Goal: Transaction & Acquisition: Book appointment/travel/reservation

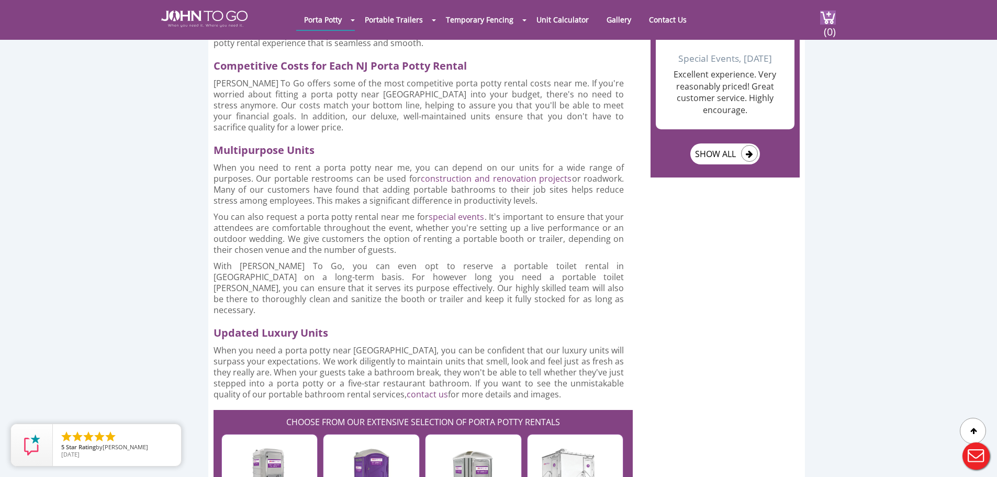
scroll to position [1413, 0]
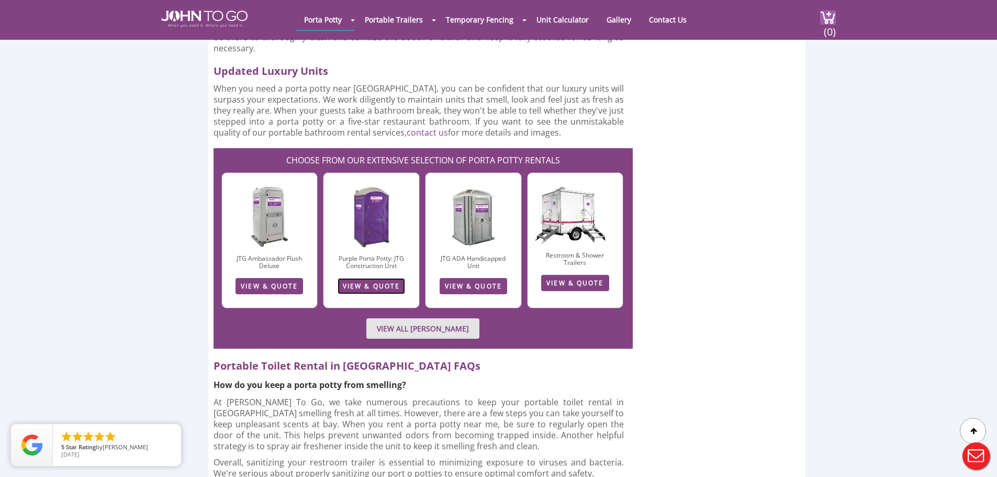
click at [357, 278] on link "VIEW & QUOTE" at bounding box center [370, 286] width 67 height 16
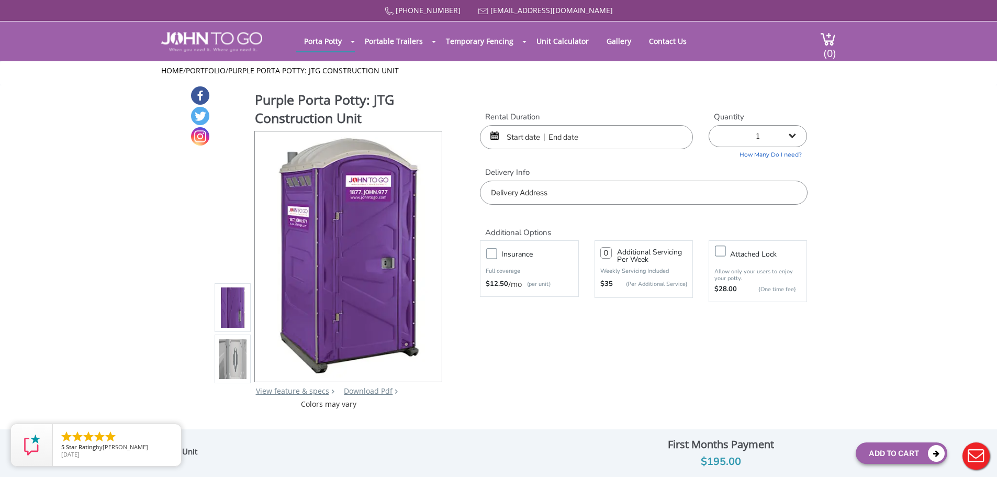
click at [533, 136] on input "text" at bounding box center [586, 137] width 213 height 24
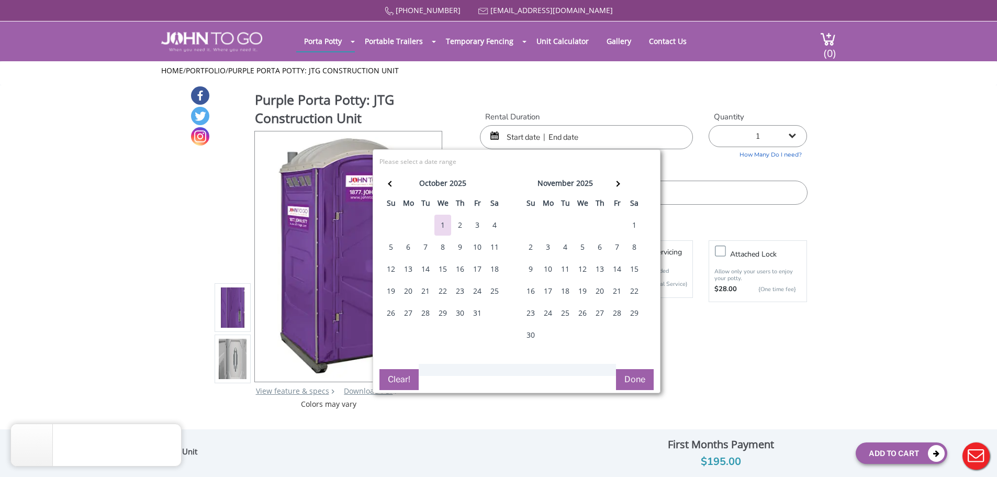
click at [475, 314] on div "31" at bounding box center [477, 312] width 17 height 21
click at [530, 246] on div "2" at bounding box center [530, 247] width 17 height 21
type input "10/31/2025 to 11/02/2025"
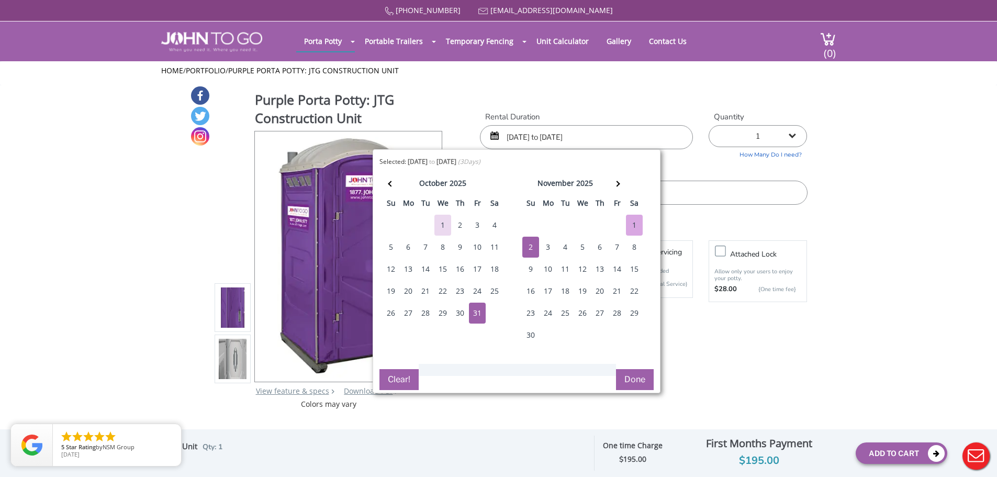
click at [632, 379] on button "Done" at bounding box center [635, 379] width 38 height 21
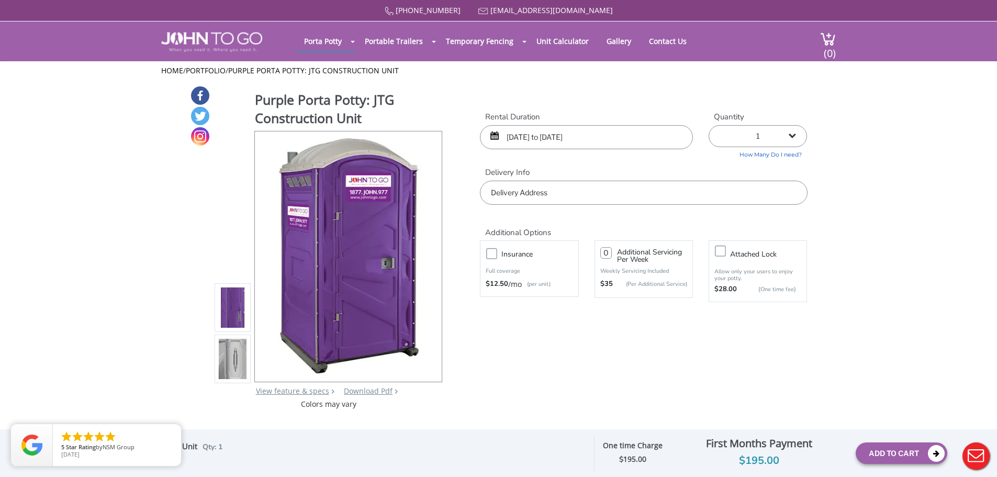
click at [797, 137] on select "1 2 (5% discount) 3 (8% discount) 4 (10% discount) 5 (12% discount) 6 (12% disc…" at bounding box center [757, 136] width 98 height 22
select select "2"
click at [708, 125] on select "1 2 (5% discount) 3 (8% discount) 4 (10% discount) 5 (12% discount) 6 (12% disc…" at bounding box center [757, 136] width 98 height 22
click at [561, 193] on input "text" at bounding box center [643, 193] width 327 height 24
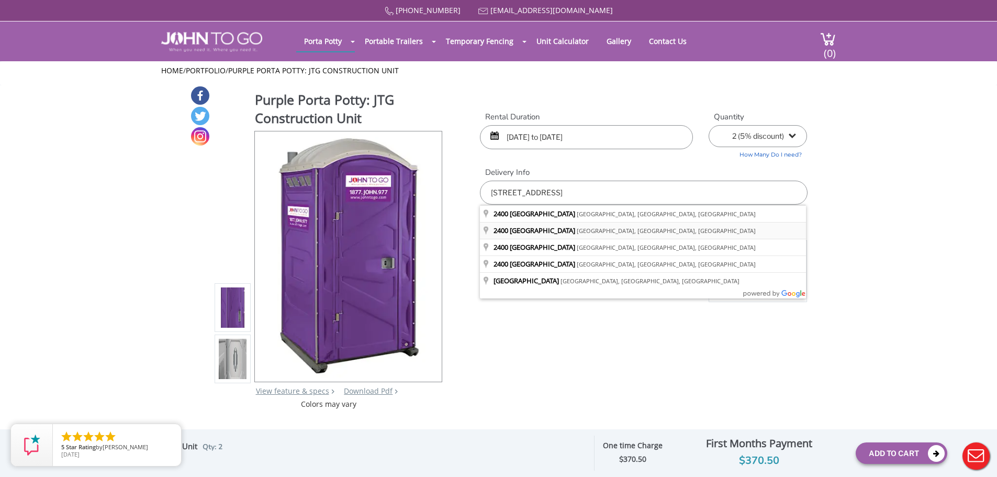
type input "2400 North Avenue, Scotch Plains, NJ, USA"
